Goal: Information Seeking & Learning: Learn about a topic

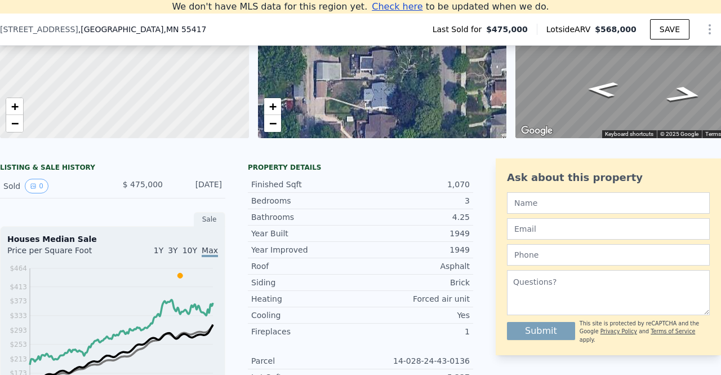
scroll to position [162, 0]
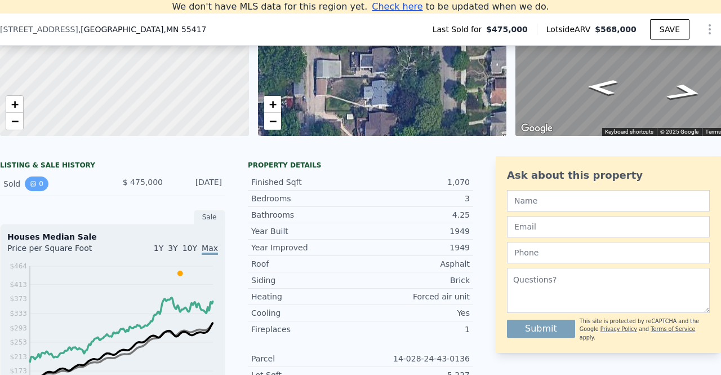
click at [38, 185] on button "0" at bounding box center [37, 183] width 24 height 15
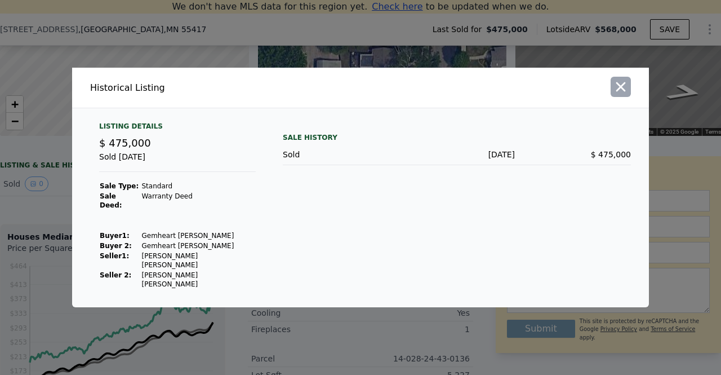
click at [627, 95] on icon "button" at bounding box center [621, 87] width 16 height 16
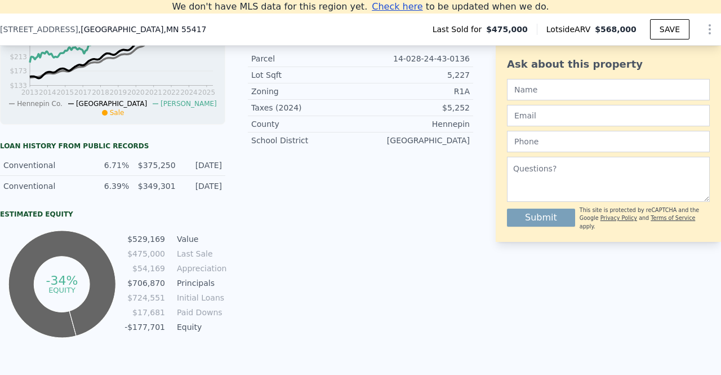
scroll to position [464, 0]
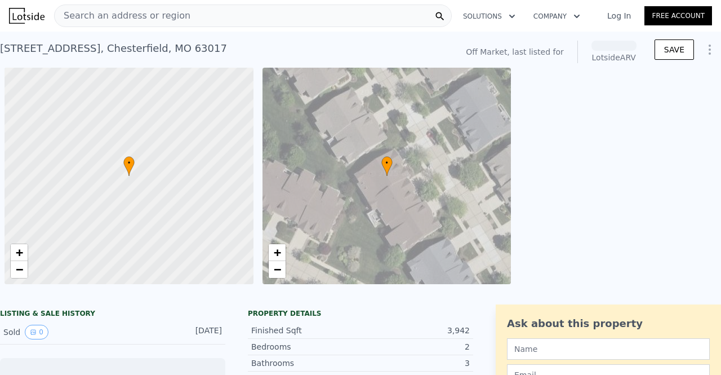
scroll to position [0, 5]
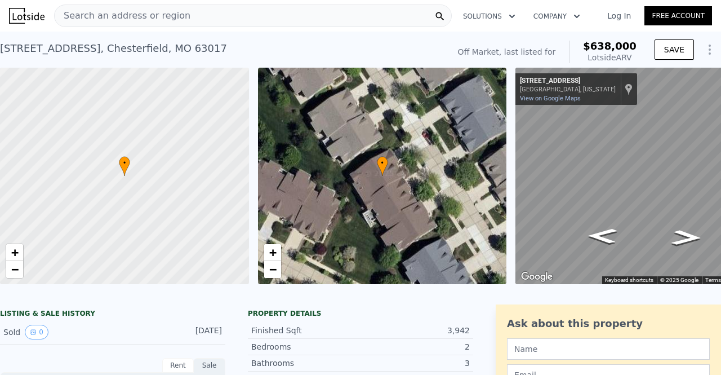
click at [272, 15] on div "Search an address or region" at bounding box center [253, 16] width 398 height 23
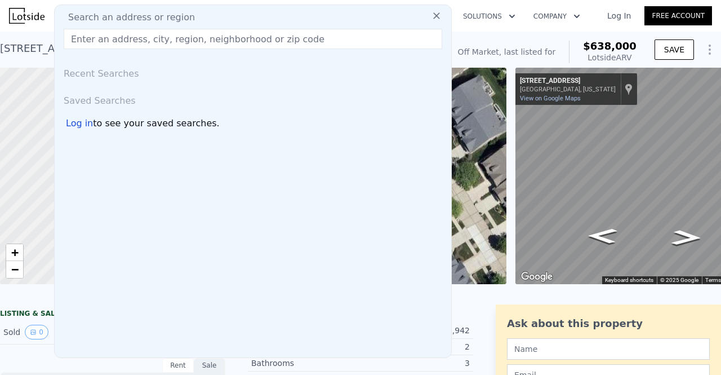
click at [259, 13] on div "Search an address or region" at bounding box center [253, 18] width 388 height 14
